Goal: Browse casually

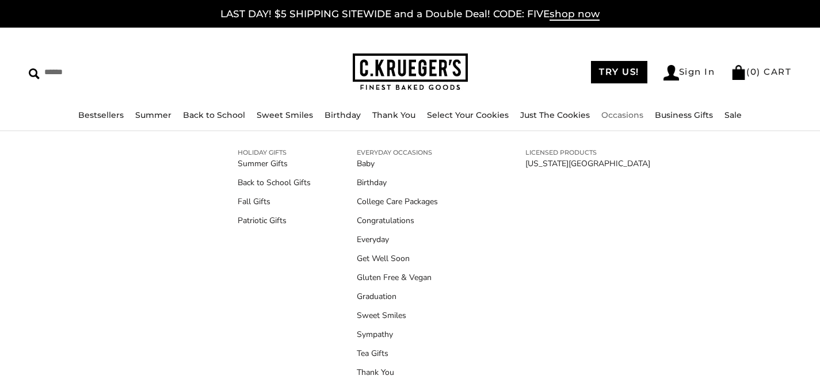
click at [544, 48] on div "****** TRY US! Sign In ( 0 ) CART ( 0 ) CART Bestsellers Summer Summer Vibes Su…" at bounding box center [410, 80] width 820 height 104
